Goal: Information Seeking & Learning: Find specific fact

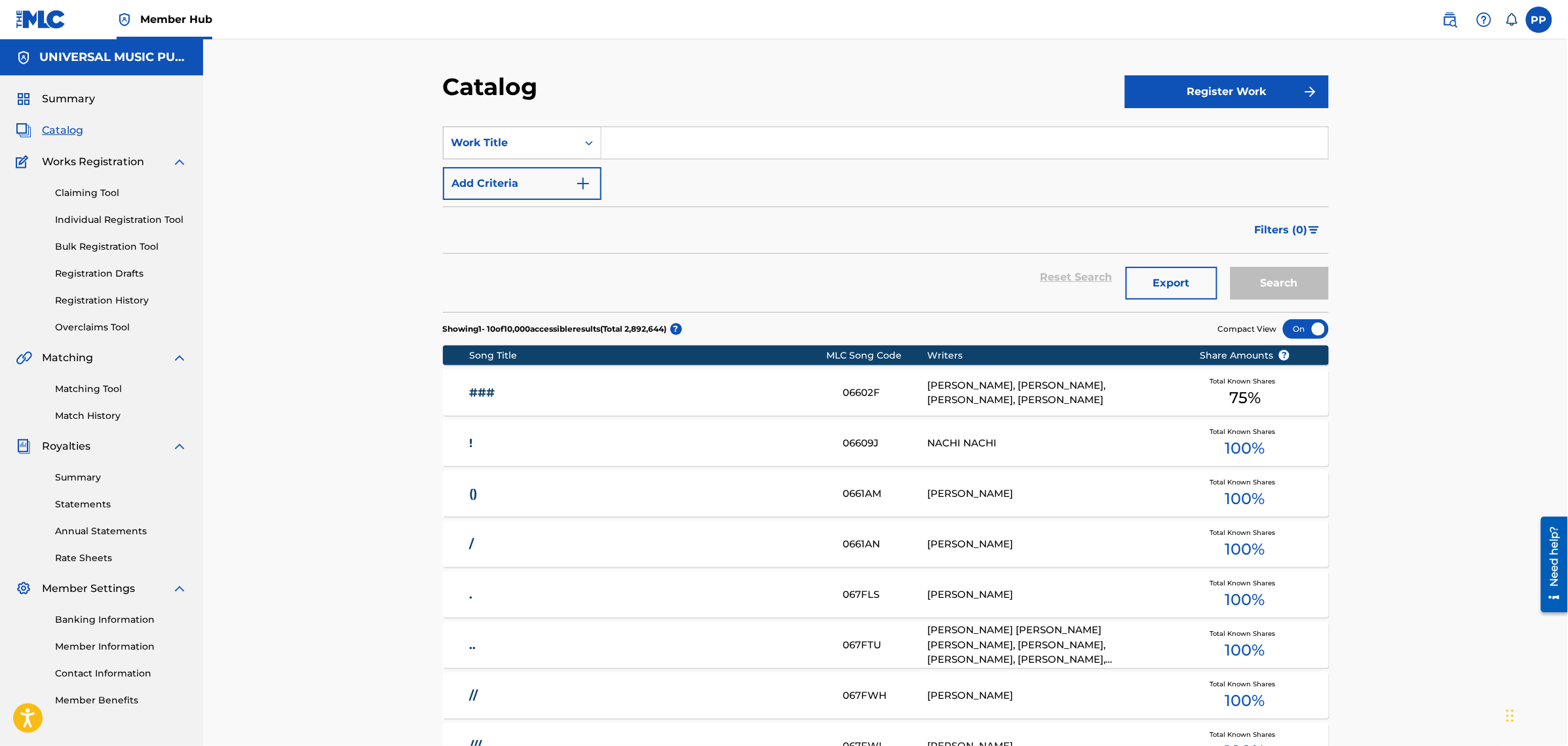
click at [514, 156] on div "Work Title" at bounding box center [522, 142] width 159 height 33
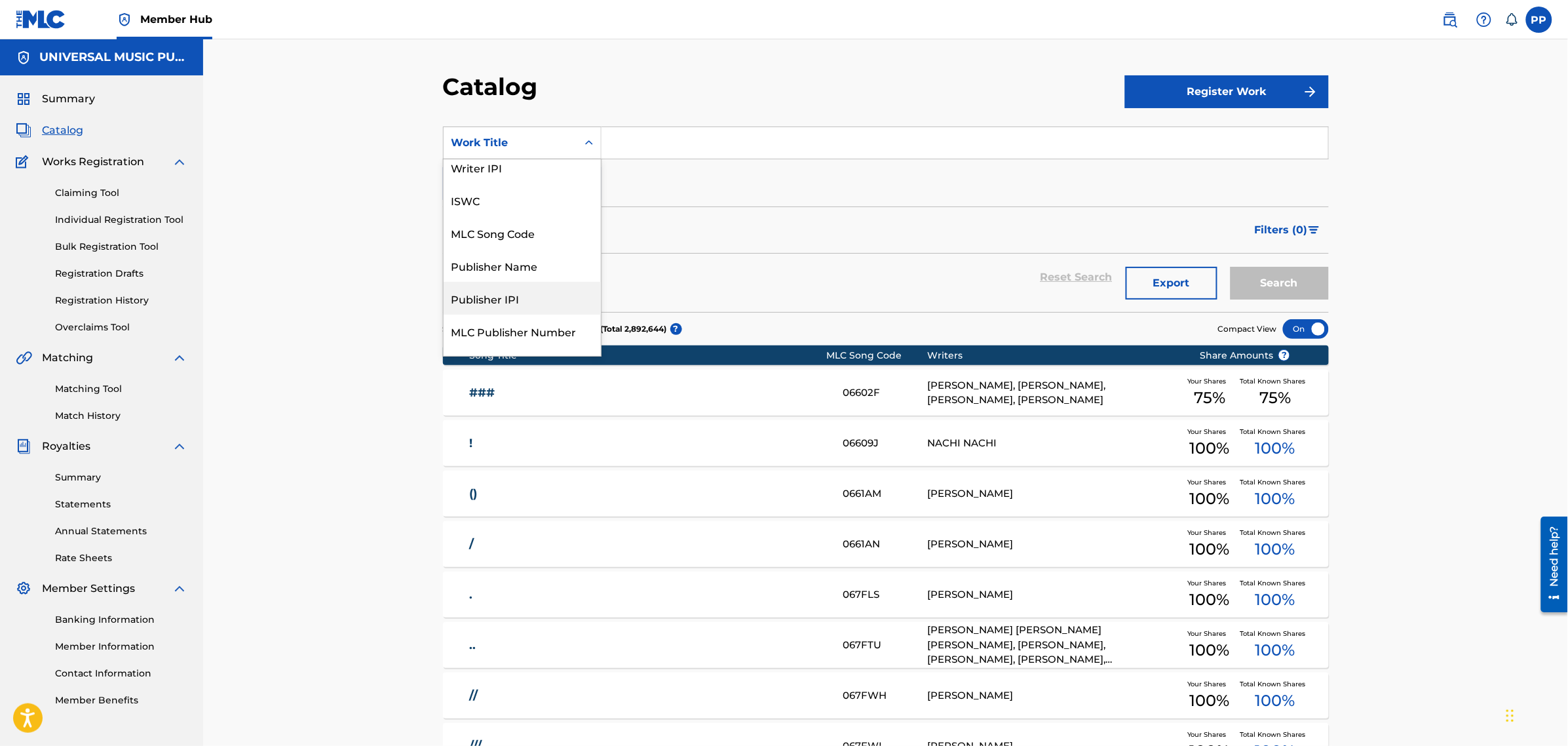
scroll to position [33, 0]
click at [518, 275] on div "Publisher Name" at bounding box center [522, 274] width 157 height 33
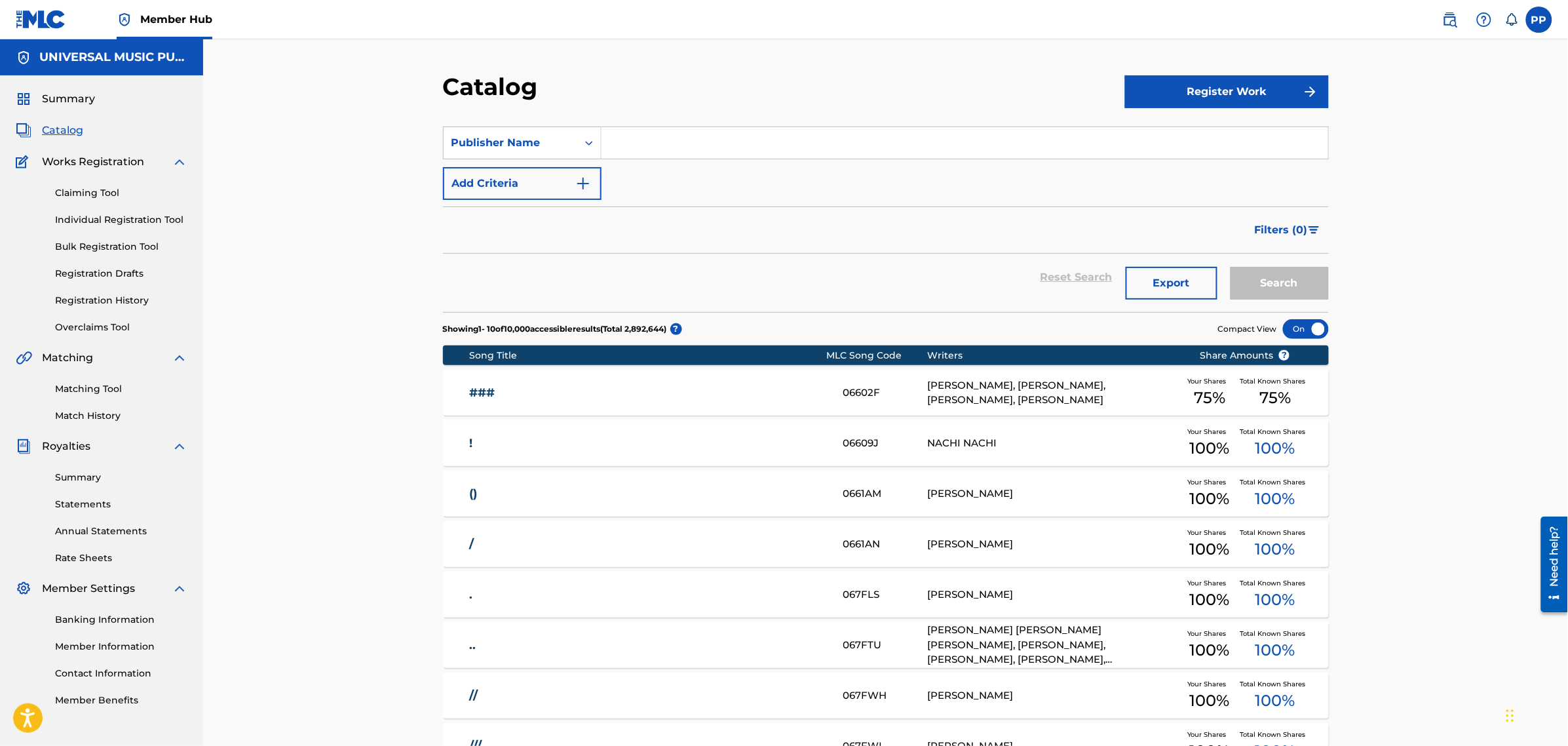
click at [677, 144] on input "Search Form" at bounding box center [965, 142] width 727 height 32
type input "aspenfair"
click at [1231, 267] on button "Search" at bounding box center [1280, 283] width 98 height 33
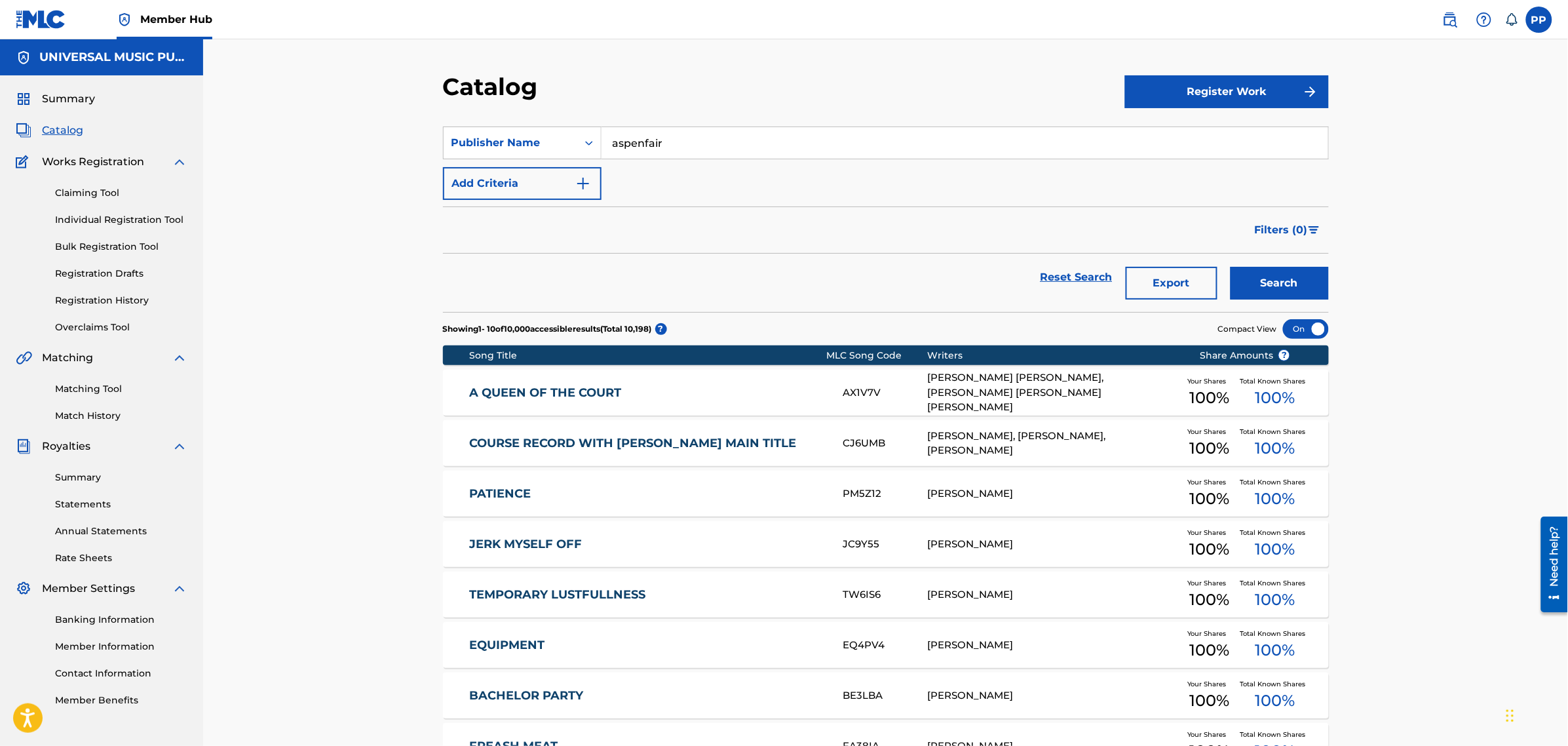
click at [610, 391] on link "A QUEEN OF THE COURT" at bounding box center [648, 392] width 356 height 15
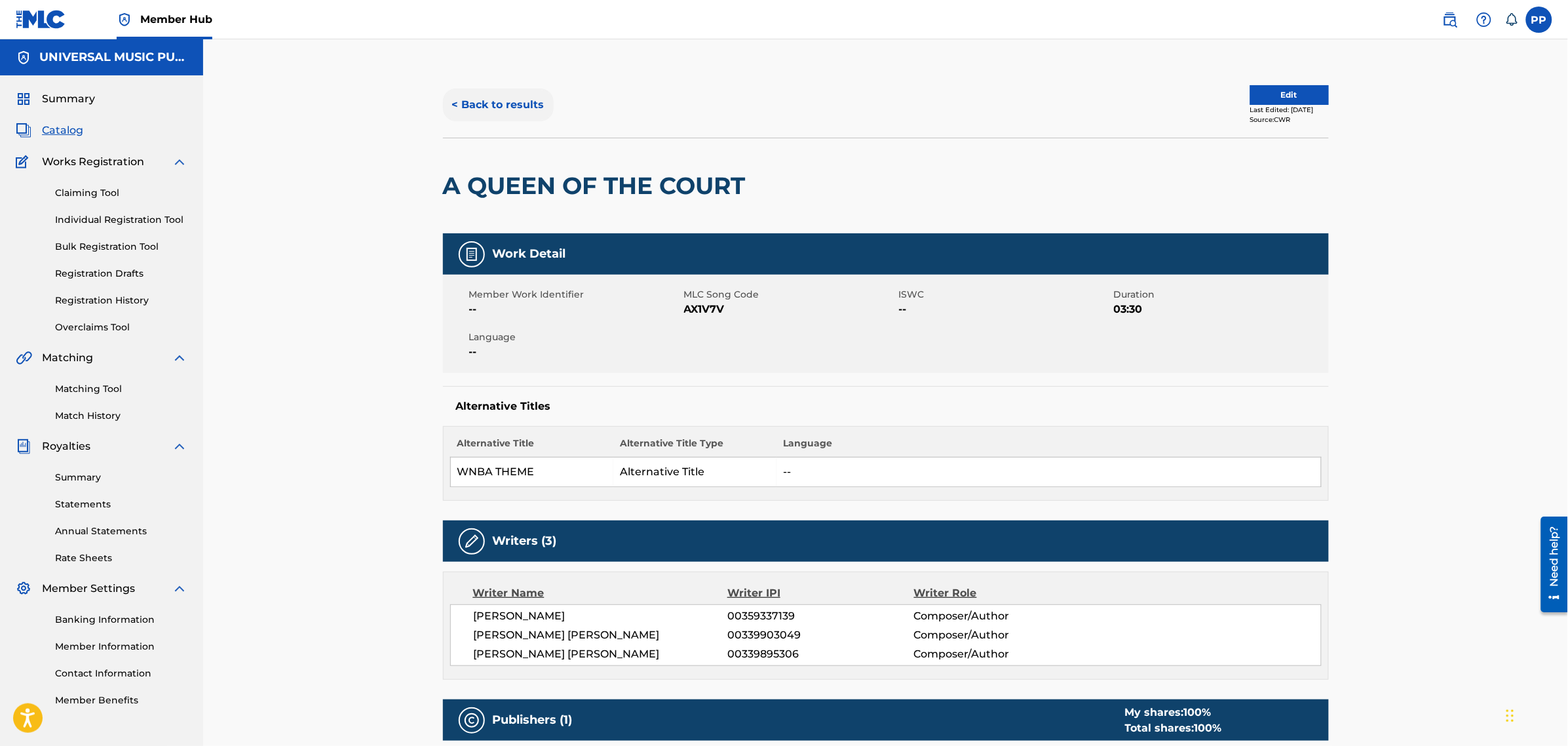
click at [489, 103] on button "< Back to results" at bounding box center [498, 105] width 111 height 33
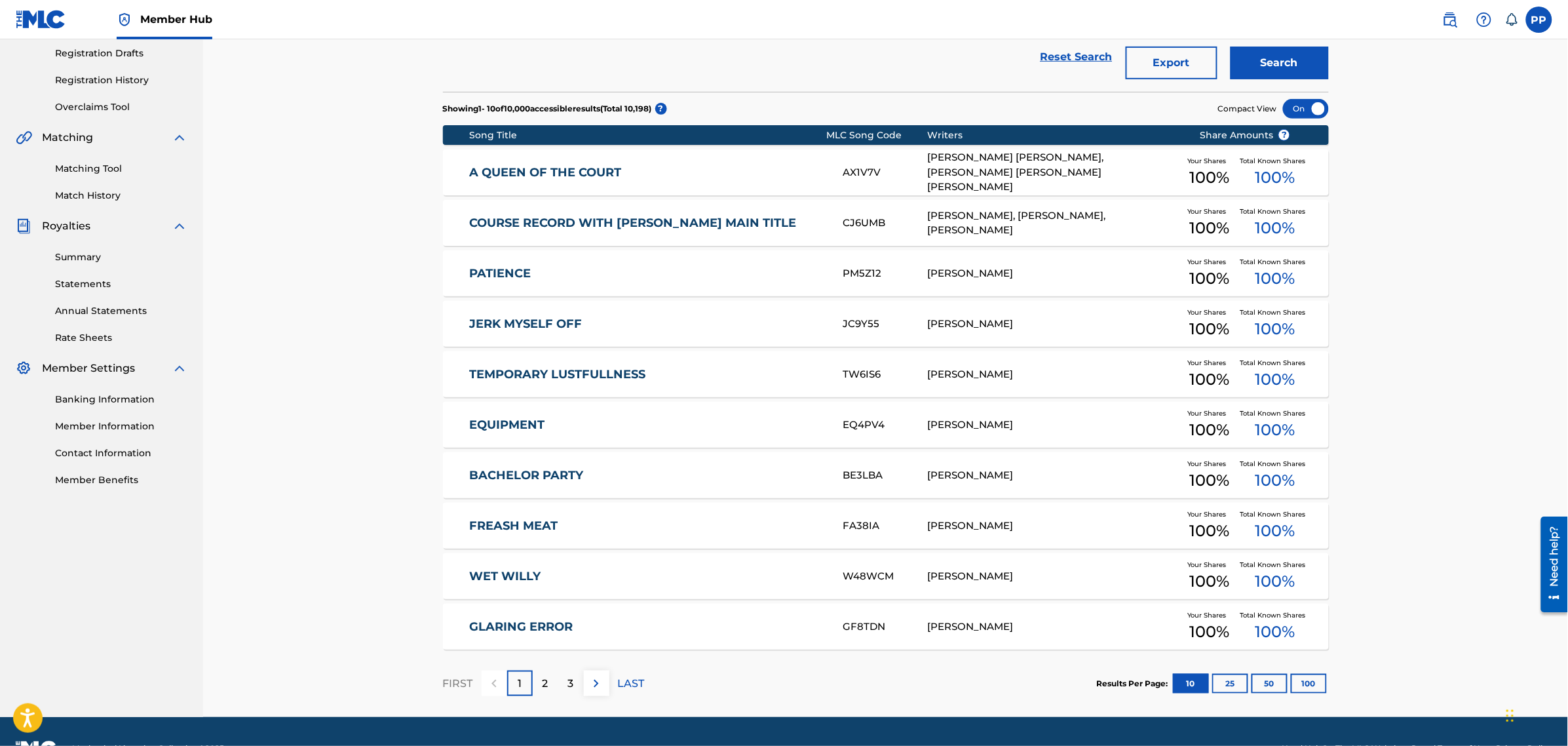
scroll to position [246, 0]
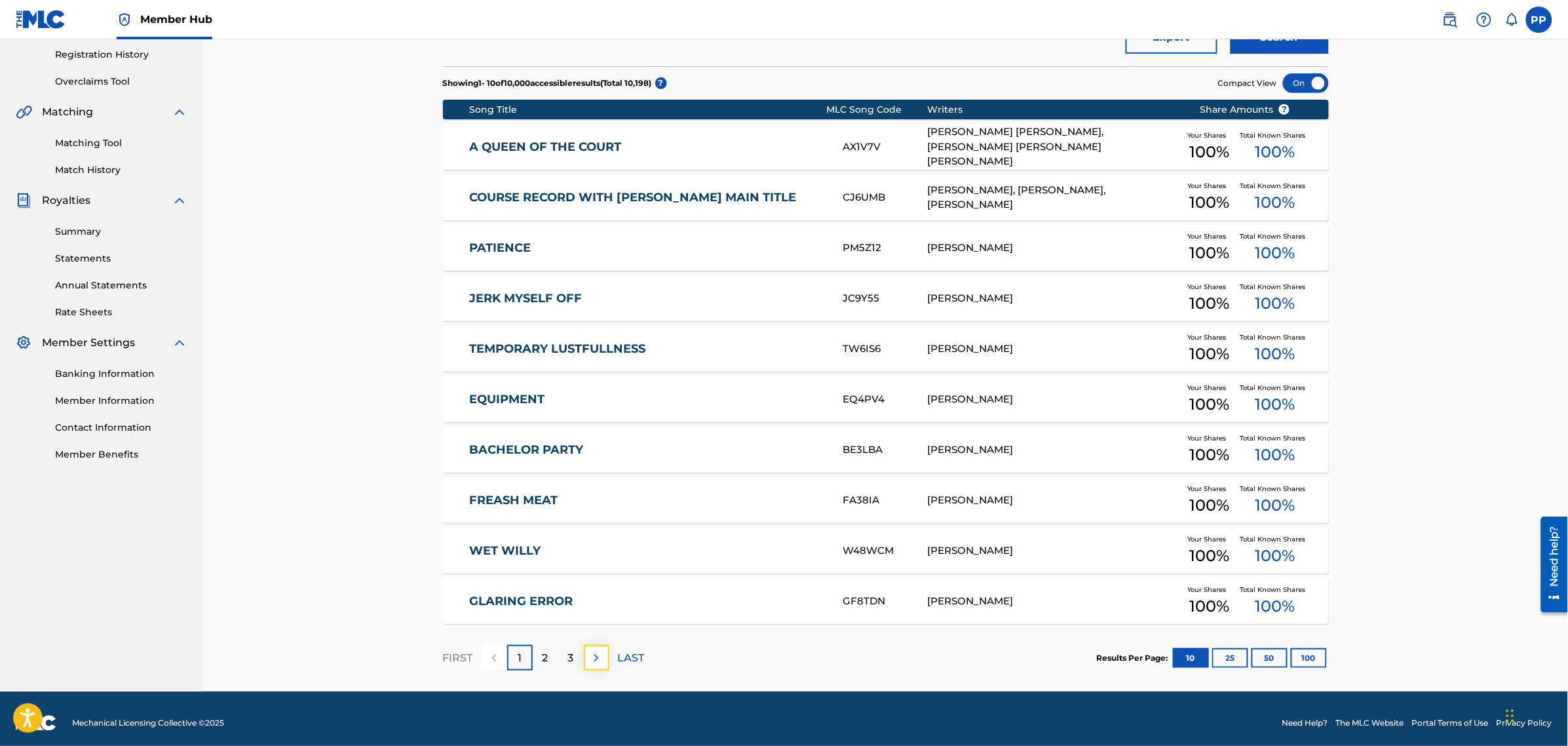
click at [598, 660] on img at bounding box center [596, 658] width 15 height 15
